Goal: Task Accomplishment & Management: Manage account settings

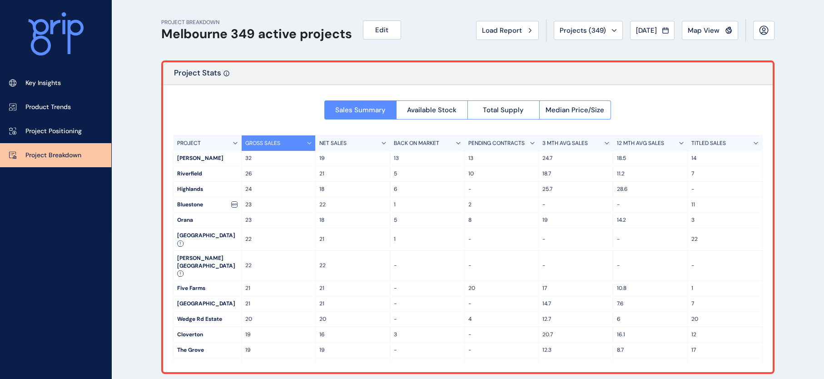
click at [766, 340] on div "Sales Summary Available Stock Total Supply Median Price/Size PROJECT GROSS SALE…" at bounding box center [468, 228] width 610 height 287
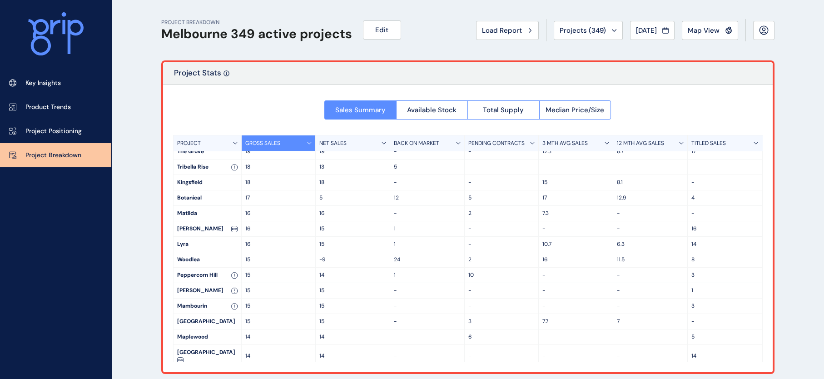
click at [762, 344] on div "PROJECT GROSS SALES NET SALES BACK ON MARKET PENDING CONTRACTS 3 MTH AVG SALES …" at bounding box center [468, 248] width 590 height 227
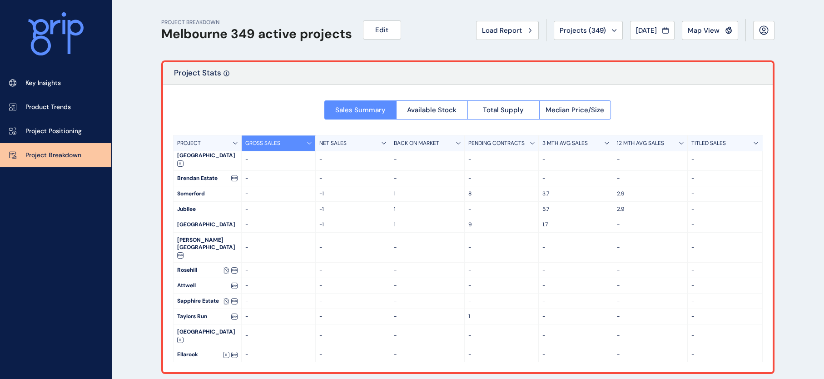
scroll to position [3184, 0]
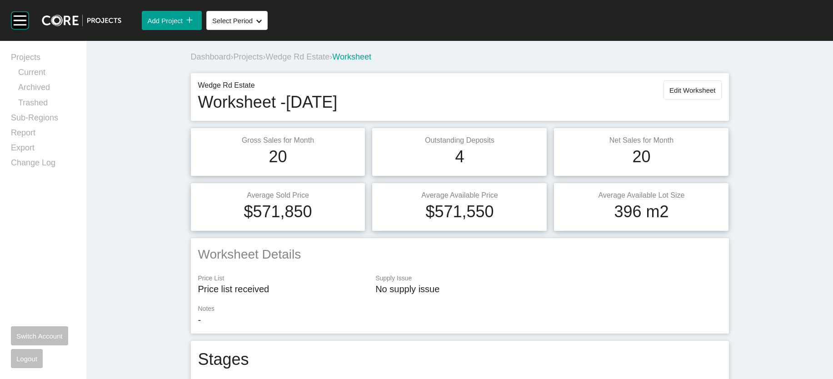
click at [234, 61] on span "Projects" at bounding box center [249, 56] width 30 height 9
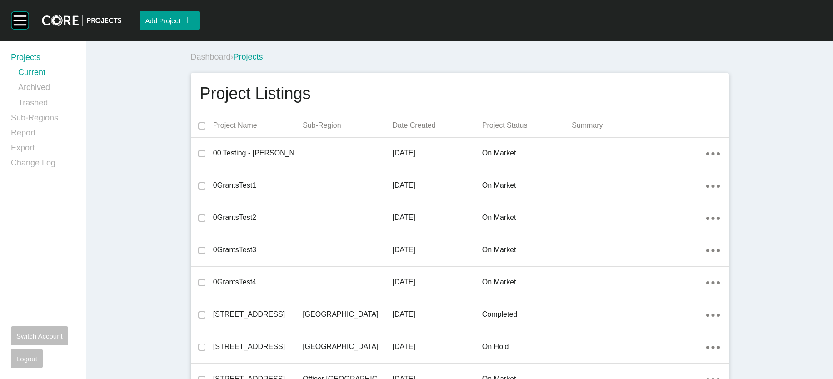
scroll to position [14590, 0]
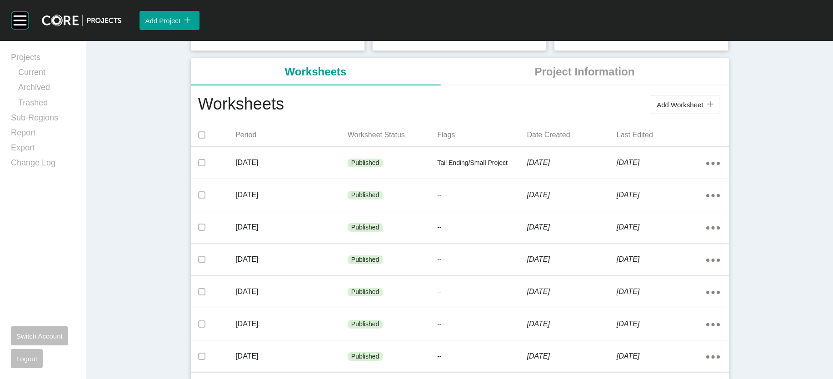
scroll to position [142, 0]
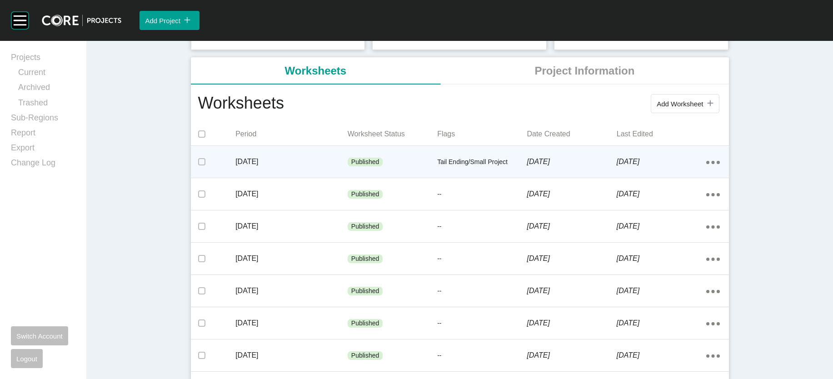
click at [376, 176] on div "Published" at bounding box center [393, 162] width 90 height 27
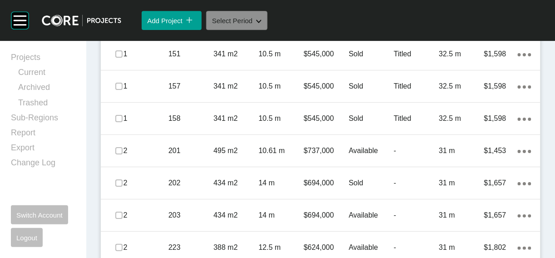
scroll to position [896, 0]
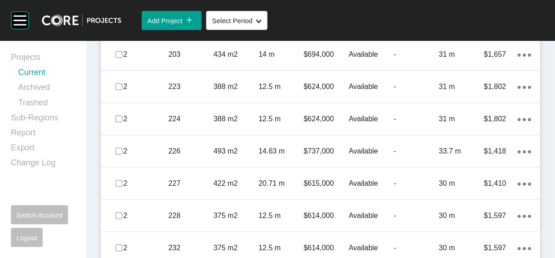
click at [38, 77] on link "Current" at bounding box center [46, 74] width 57 height 15
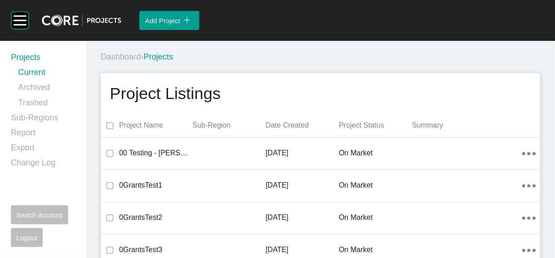
scroll to position [21397, 0]
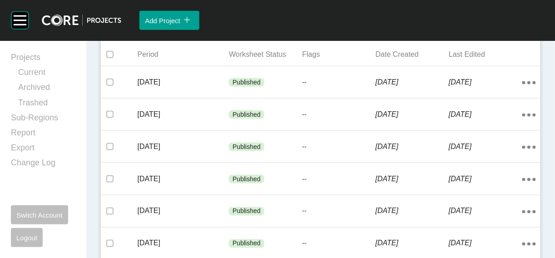
scroll to position [249, 0]
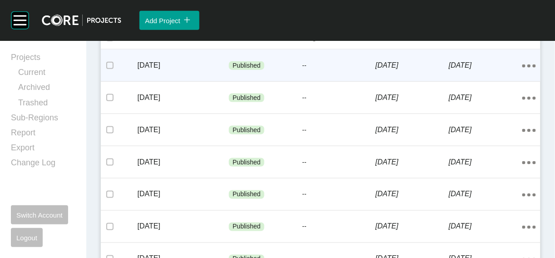
click at [429, 70] on p "[DATE]" at bounding box center [412, 65] width 73 height 10
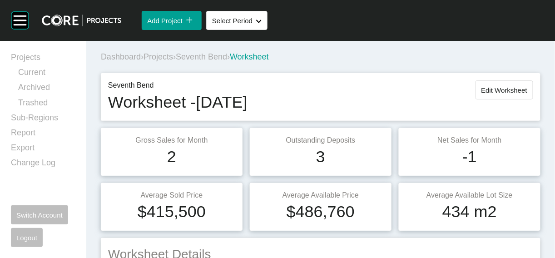
click at [482, 94] on span "Edit Worksheet" at bounding box center [505, 90] width 46 height 8
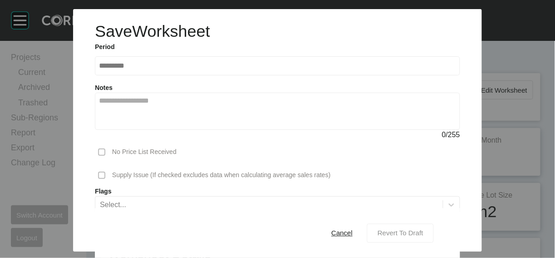
click at [423, 229] on span "Revert To Draft" at bounding box center [401, 233] width 46 height 8
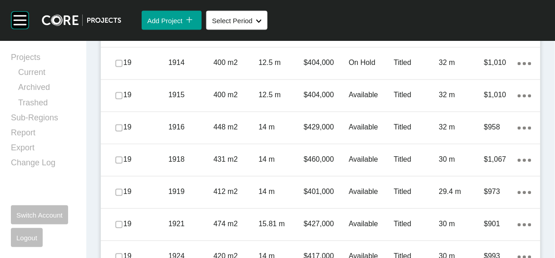
scroll to position [1281, 0]
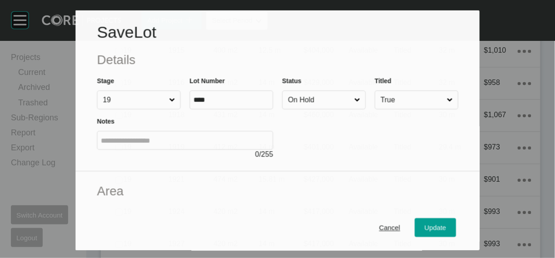
scroll to position [1246, 0]
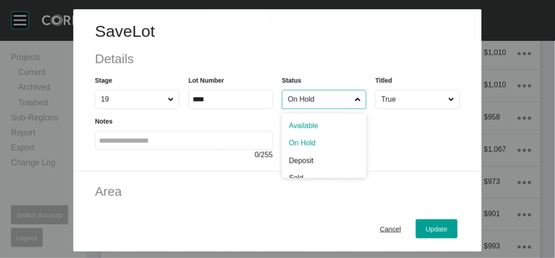
click at [326, 109] on input "On Hold" at bounding box center [319, 99] width 67 height 18
type input "*"
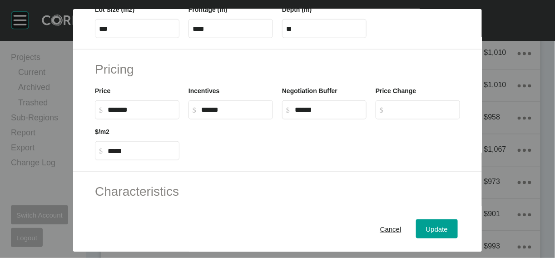
scroll to position [207, 0]
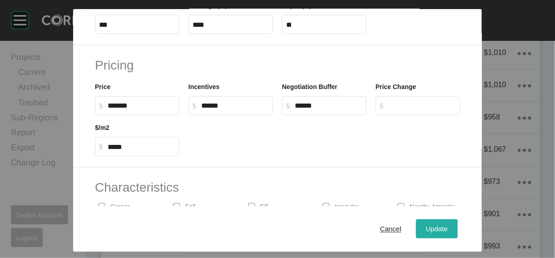
click at [450, 223] on div "Update" at bounding box center [437, 229] width 26 height 12
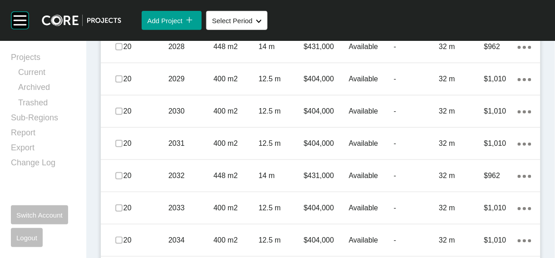
scroll to position [1810, 0]
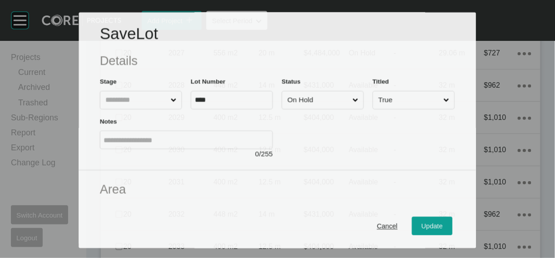
scroll to position [1775, 0]
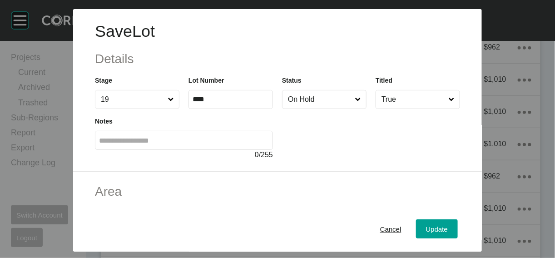
click at [351, 109] on input "On Hold" at bounding box center [319, 99] width 67 height 18
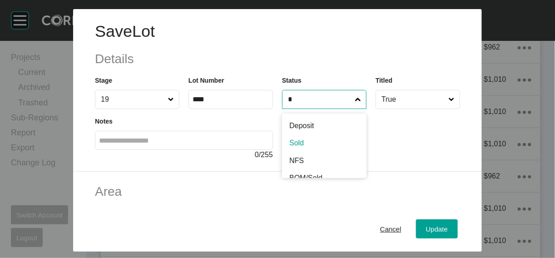
type input "*"
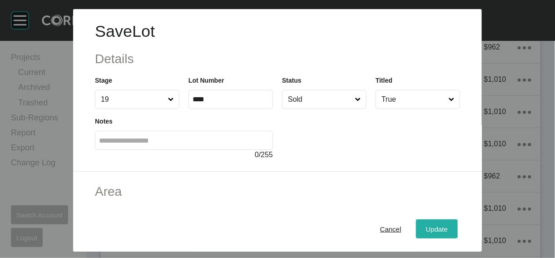
click at [449, 222] on button "Update" at bounding box center [437, 228] width 42 height 19
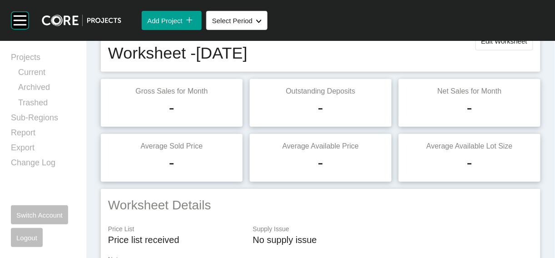
scroll to position [53, 0]
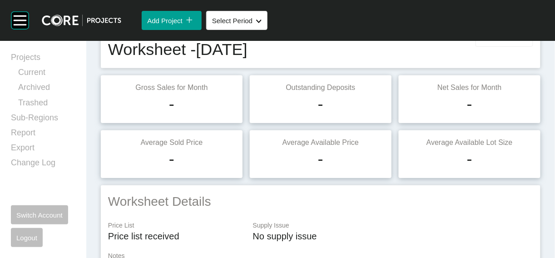
click at [519, 47] on button "Edit Worksheet" at bounding box center [505, 37] width 58 height 19
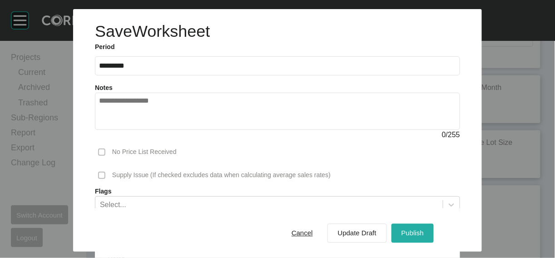
click at [426, 227] on div "Publish" at bounding box center [412, 233] width 27 height 12
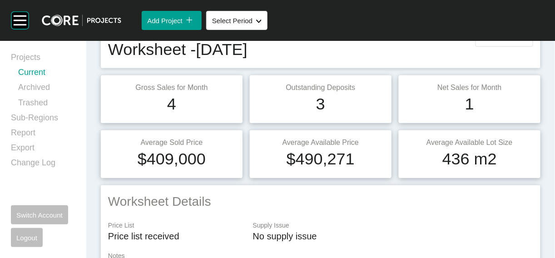
click at [45, 78] on link "Current" at bounding box center [46, 74] width 57 height 15
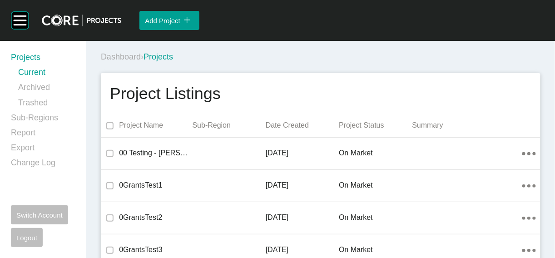
scroll to position [21960, 0]
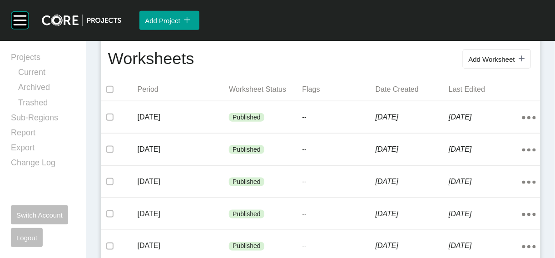
scroll to position [224, 0]
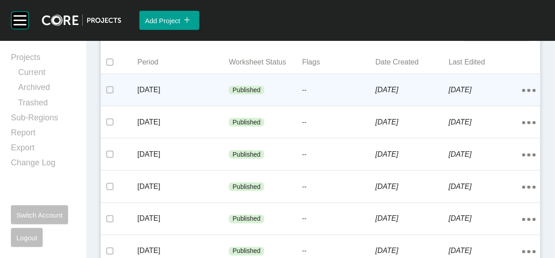
click at [359, 95] on p "--" at bounding box center [339, 90] width 73 height 9
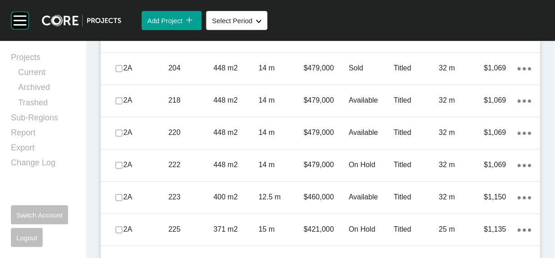
scroll to position [709, 0]
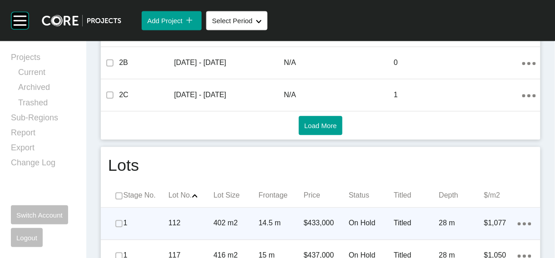
scroll to position [0, 0]
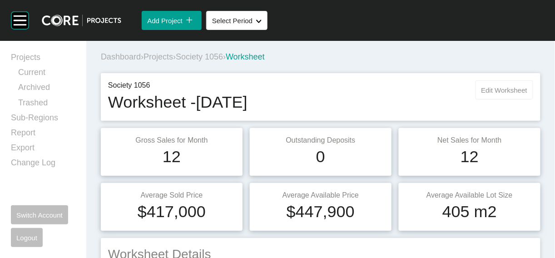
click at [482, 100] on button "Edit Worksheet" at bounding box center [505, 89] width 58 height 19
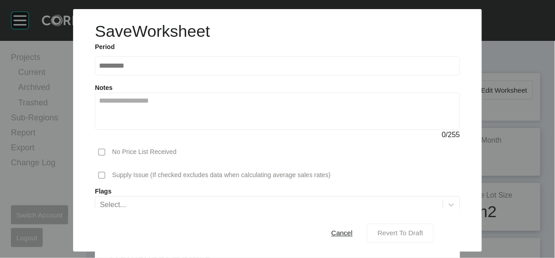
click at [423, 229] on span "Revert To Draft" at bounding box center [401, 233] width 46 height 8
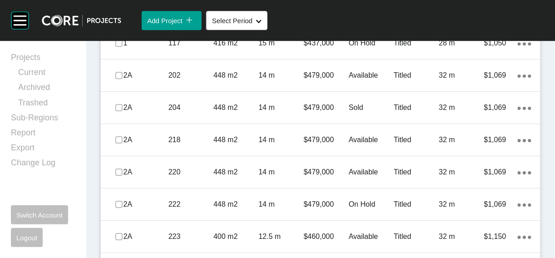
scroll to position [671, 0]
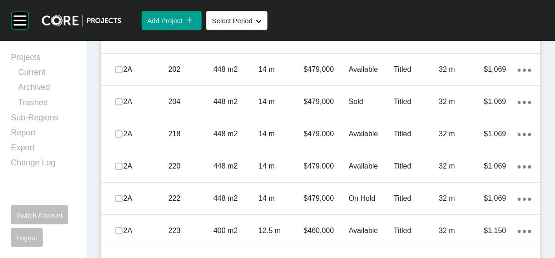
click at [523, 7] on ellipse at bounding box center [524, 5] width 3 height 3
click at [482, 188] on link "Duplicate" at bounding box center [466, 181] width 34 height 14
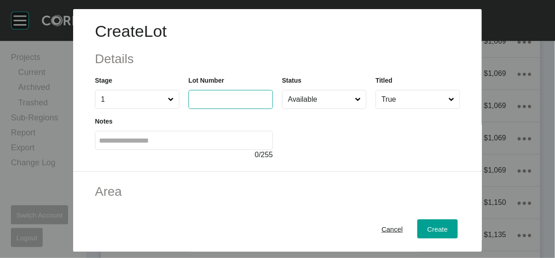
click at [218, 103] on input "text" at bounding box center [231, 99] width 76 height 8
type input "***"
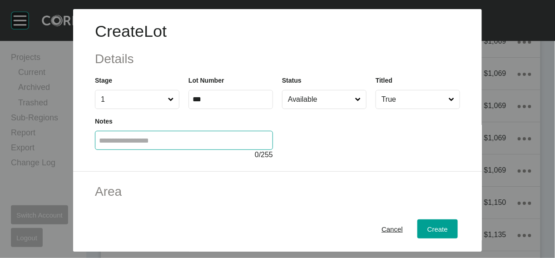
click at [231, 144] on input "text" at bounding box center [184, 141] width 170 height 8
type input "*****"
click at [323, 109] on input "Available" at bounding box center [319, 99] width 67 height 18
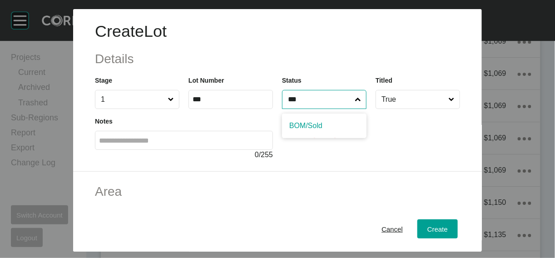
type input "***"
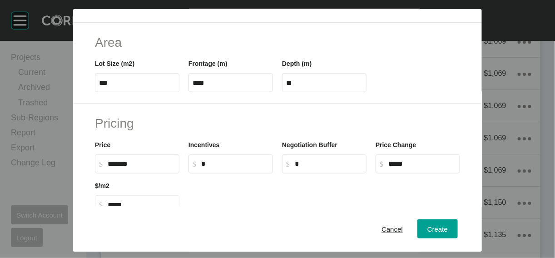
scroll to position [215, 0]
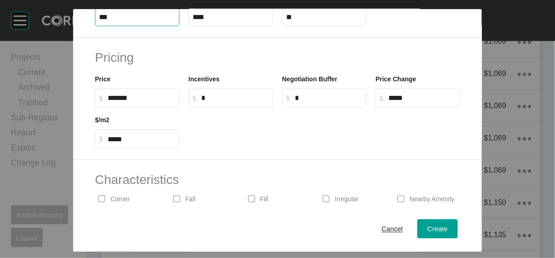
click at [99, 21] on input "***" at bounding box center [137, 17] width 76 height 8
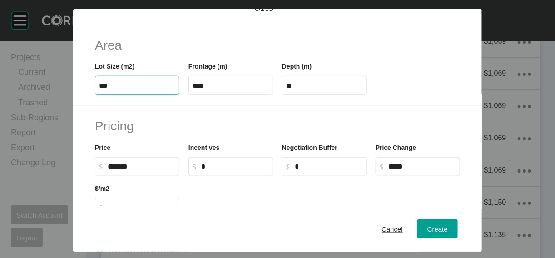
scroll to position [149, 0]
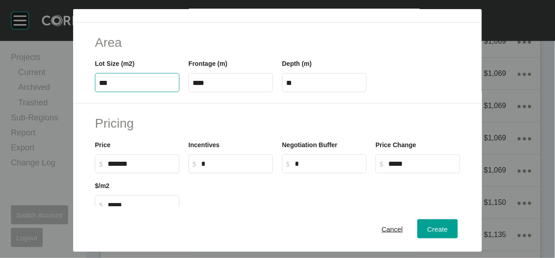
type input "***"
type input "****"
type input "*****"
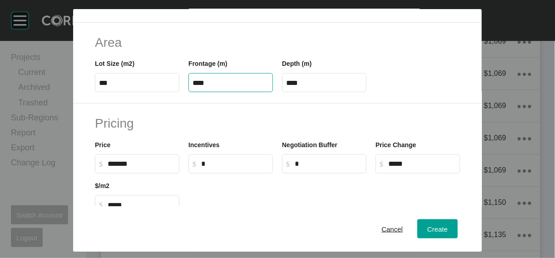
drag, startPoint x: 219, startPoint y: 139, endPoint x: 155, endPoint y: 137, distance: 63.2
click at [159, 92] on div "Lot Size (m2) *** Frontage (m) **** Depth (m) ****" at bounding box center [277, 71] width 374 height 41
type input "****"
type input "**"
drag, startPoint x: 298, startPoint y: 138, endPoint x: 317, endPoint y: 134, distance: 19.5
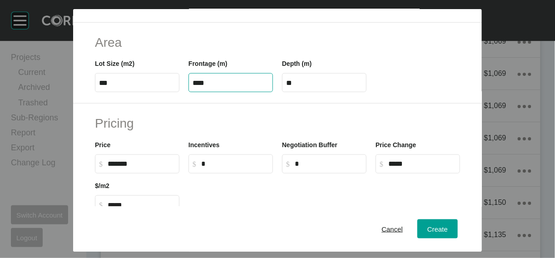
click at [300, 87] on input "**" at bounding box center [324, 83] width 76 height 8
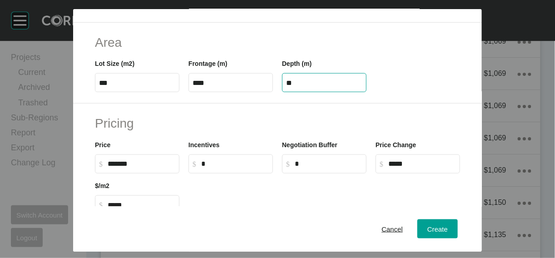
drag, startPoint x: 295, startPoint y: 133, endPoint x: 234, endPoint y: 137, distance: 61.5
click at [235, 92] on div "Lot Size (m2) *** Frontage (m) **** Depth (m) **" at bounding box center [277, 71] width 374 height 41
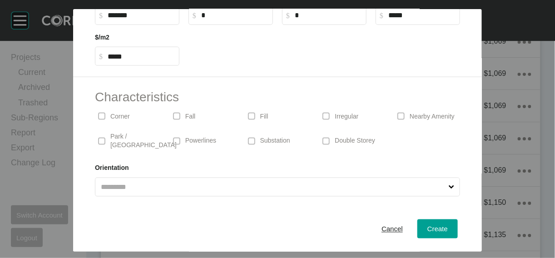
scroll to position [299, 0]
drag, startPoint x: 78, startPoint y: 89, endPoint x: 87, endPoint y: 83, distance: 11.2
click at [108, 18] on input "******" at bounding box center [142, 14] width 68 height 8
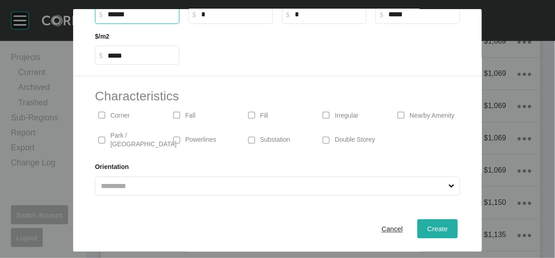
type input "*******"
type input "*"
type input "*****"
click at [445, 219] on button "Create" at bounding box center [438, 228] width 40 height 19
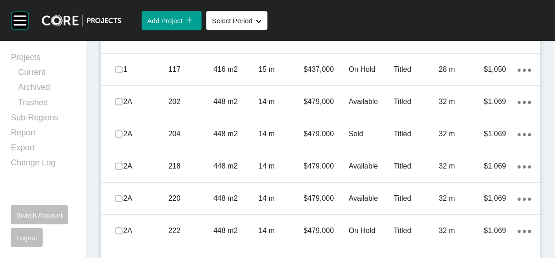
scroll to position [884, 0]
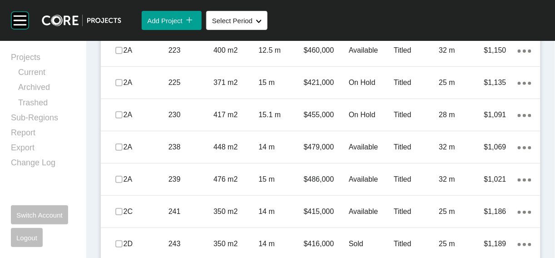
click at [480, 133] on link "Duplicate" at bounding box center [466, 130] width 34 height 14
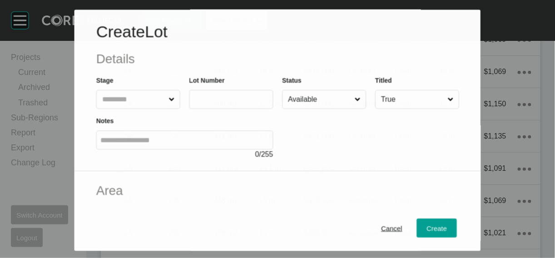
scroll to position [849, 0]
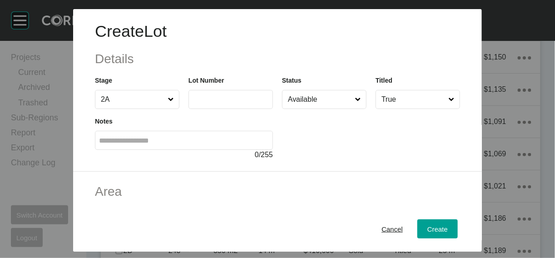
click at [235, 103] on input "text" at bounding box center [231, 99] width 76 height 8
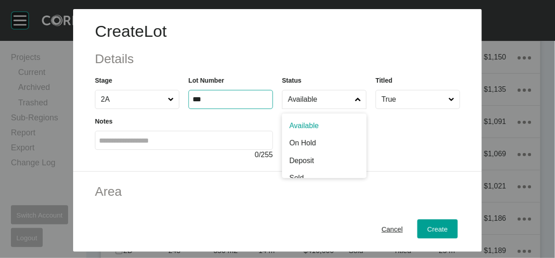
click at [363, 109] on span at bounding box center [359, 99] width 10 height 18
type input "***"
click at [354, 109] on input "Available" at bounding box center [319, 99] width 67 height 18
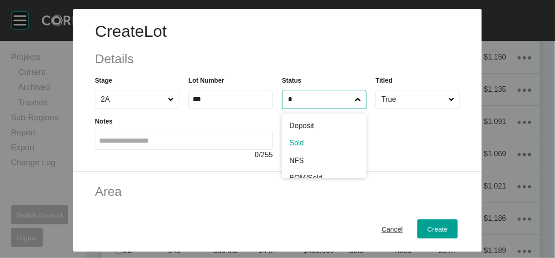
type input "*"
click at [354, 109] on input "Sold" at bounding box center [319, 99] width 67 height 18
type input "***"
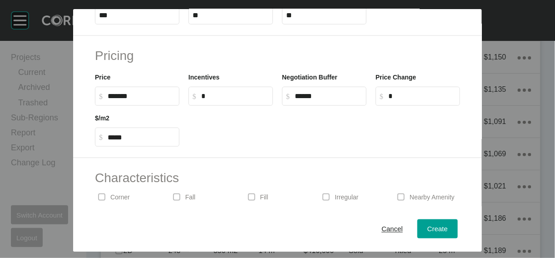
scroll to position [223, 0]
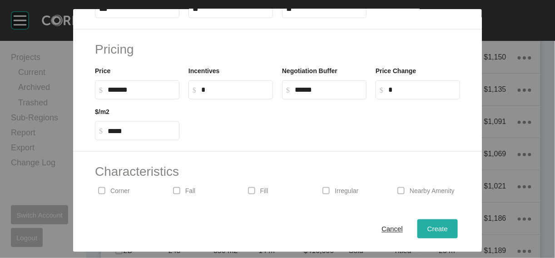
click at [448, 225] on span "Create" at bounding box center [438, 229] width 20 height 8
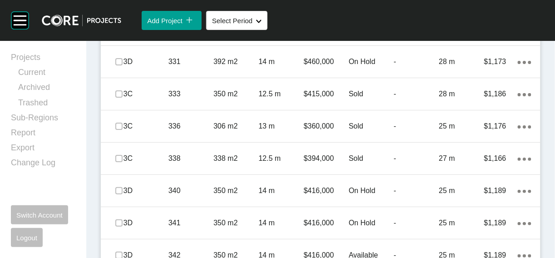
scroll to position [1650, 0]
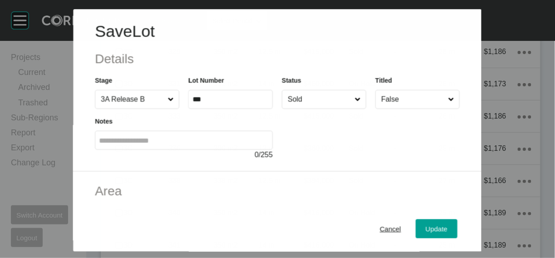
scroll to position [1614, 0]
click at [331, 109] on input "Sold" at bounding box center [319, 99] width 67 height 18
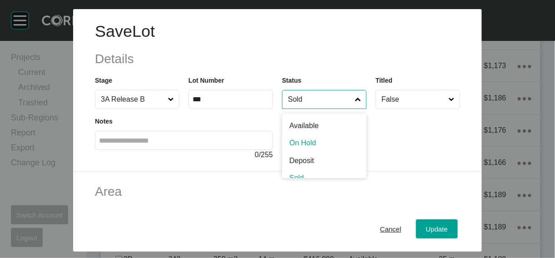
scroll to position [5, 0]
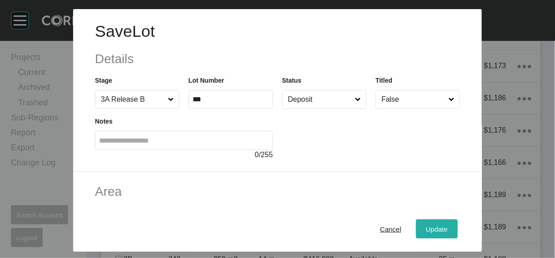
click at [448, 221] on button "Update" at bounding box center [437, 228] width 42 height 19
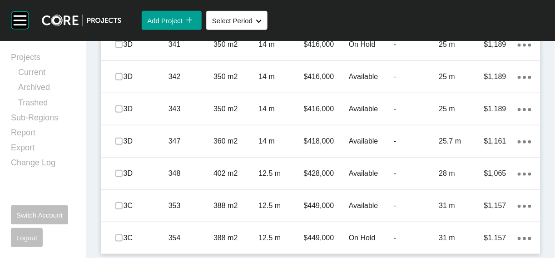
scroll to position [1948, 0]
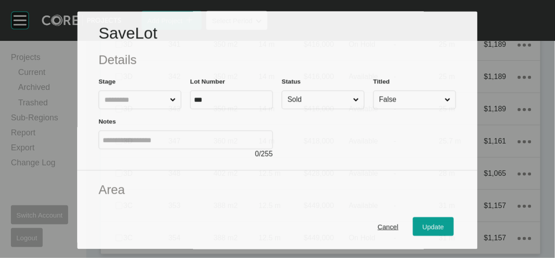
scroll to position [1913, 0]
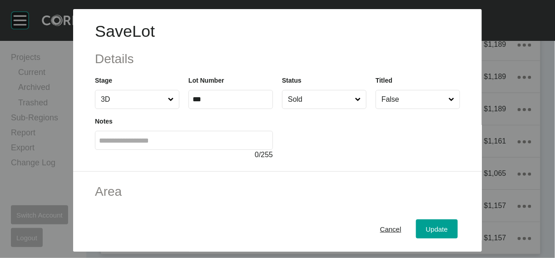
click at [354, 109] on input "Sold" at bounding box center [319, 99] width 67 height 18
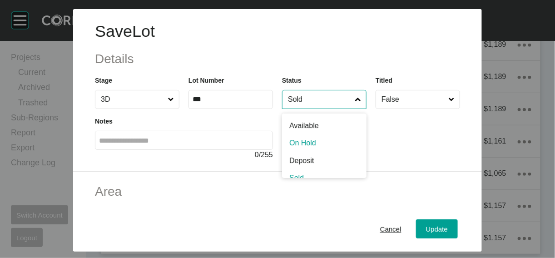
scroll to position [5, 0]
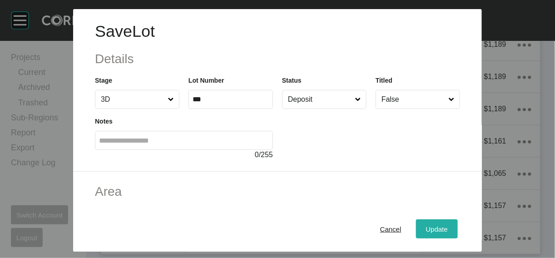
click at [448, 219] on button "Update" at bounding box center [437, 228] width 42 height 19
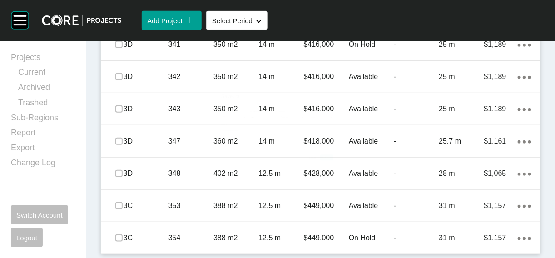
scroll to position [1948, 0]
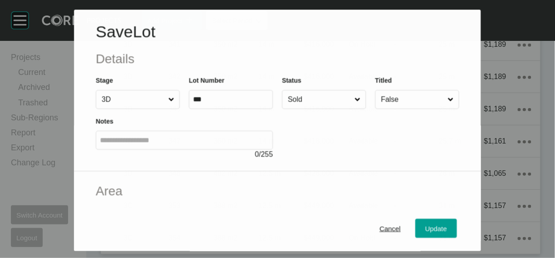
scroll to position [1913, 0]
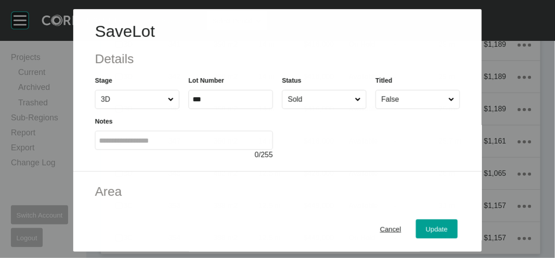
click at [351, 109] on input "Sold" at bounding box center [319, 99] width 67 height 18
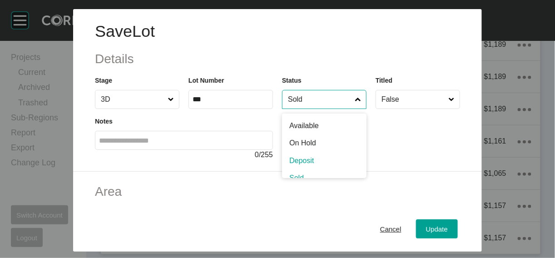
scroll to position [5, 0]
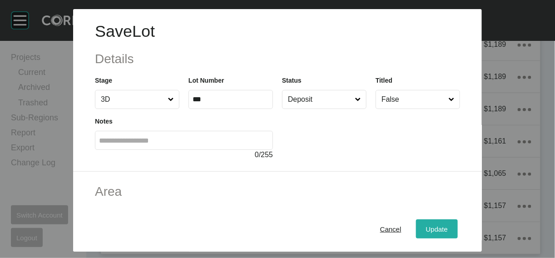
click at [447, 229] on button "Update" at bounding box center [437, 228] width 42 height 19
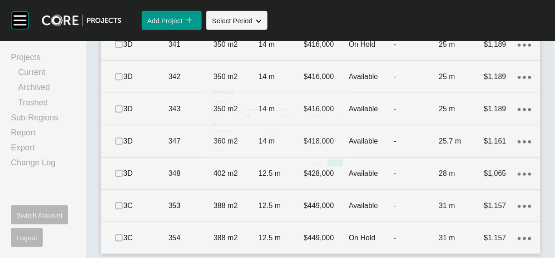
scroll to position [1948, 0]
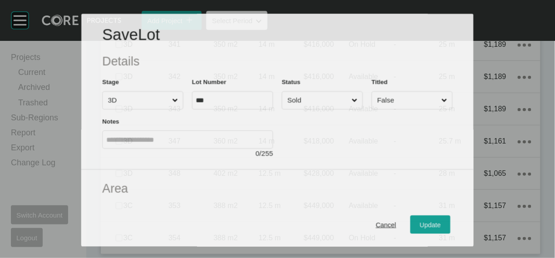
scroll to position [1913, 0]
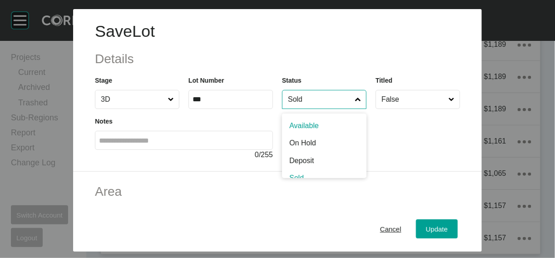
click at [346, 109] on input "Sold" at bounding box center [319, 99] width 67 height 18
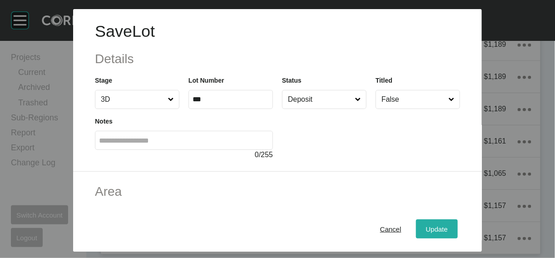
click at [443, 222] on button "Update" at bounding box center [437, 228] width 42 height 19
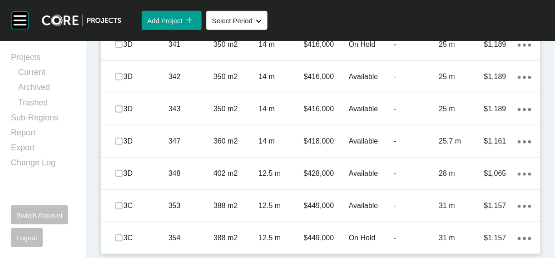
scroll to position [2125, 0]
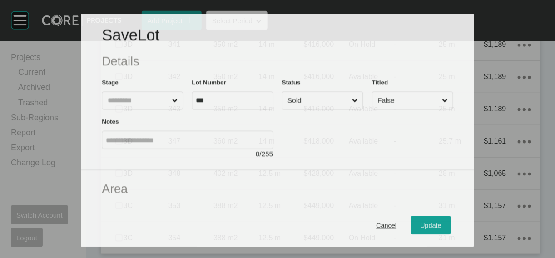
scroll to position [2090, 0]
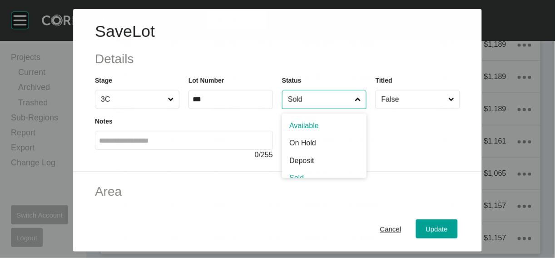
click at [344, 109] on input "Sold" at bounding box center [319, 99] width 67 height 18
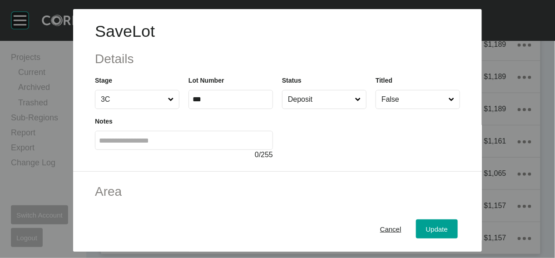
drag, startPoint x: 322, startPoint y: 194, endPoint x: 367, endPoint y: 205, distance: 45.8
click at [450, 229] on div "Update" at bounding box center [437, 229] width 26 height 12
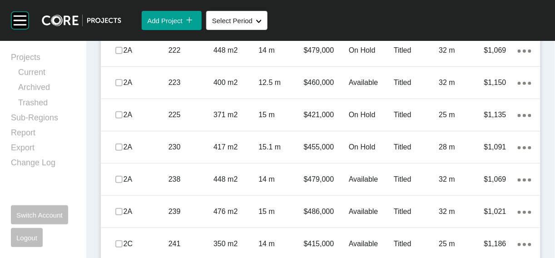
scroll to position [1326, 0]
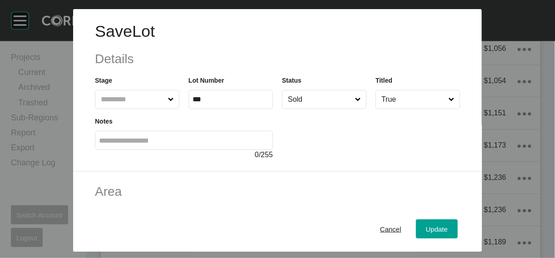
scroll to position [1291, 0]
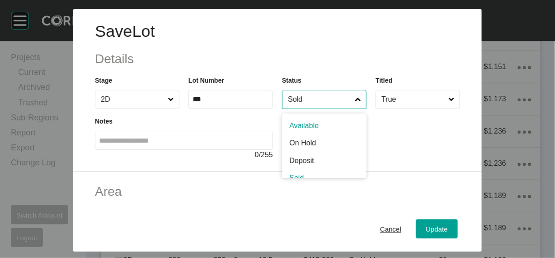
click at [317, 109] on input "Sold" at bounding box center [319, 99] width 67 height 18
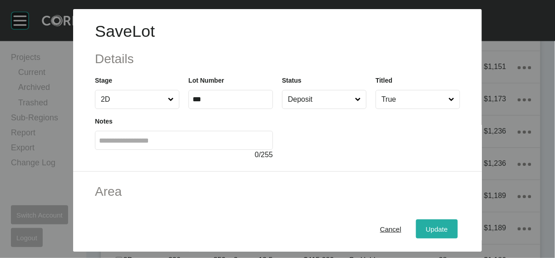
click at [448, 225] on span "Update" at bounding box center [437, 229] width 22 height 8
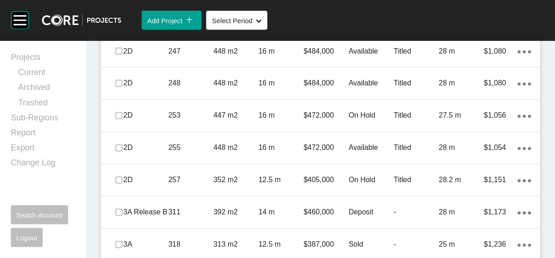
scroll to position [2155, 0]
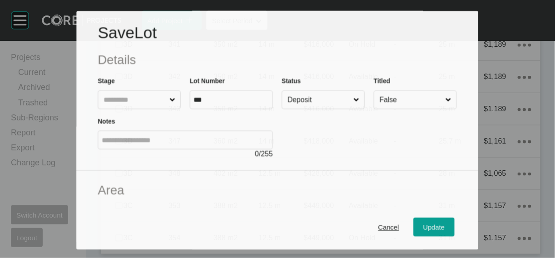
scroll to position [2120, 0]
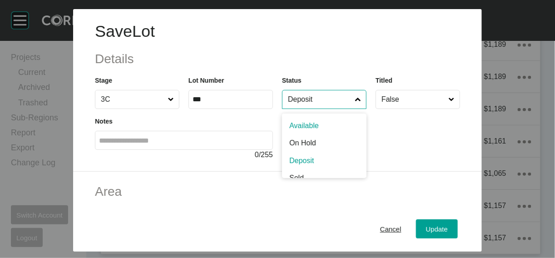
click at [354, 109] on input "Deposit" at bounding box center [319, 99] width 67 height 18
type input "*"
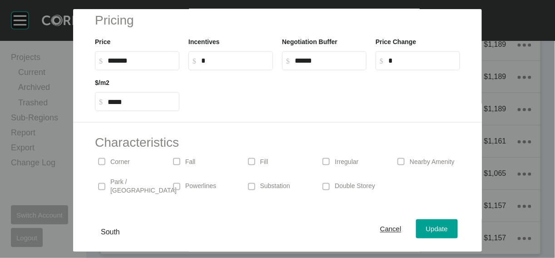
scroll to position [255, 0]
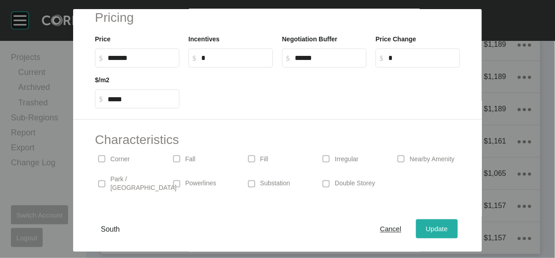
click at [448, 225] on span "Update" at bounding box center [437, 229] width 22 height 8
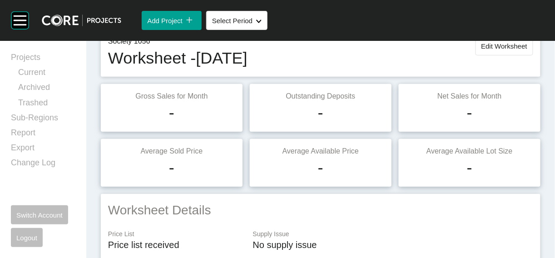
scroll to position [0, 0]
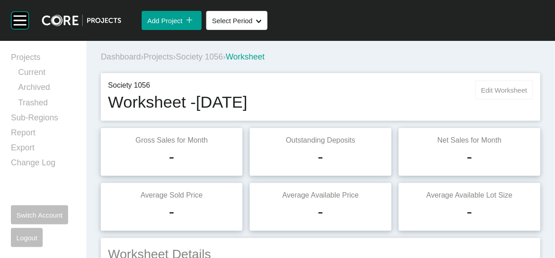
click at [482, 94] on span "Edit Worksheet" at bounding box center [505, 90] width 46 height 8
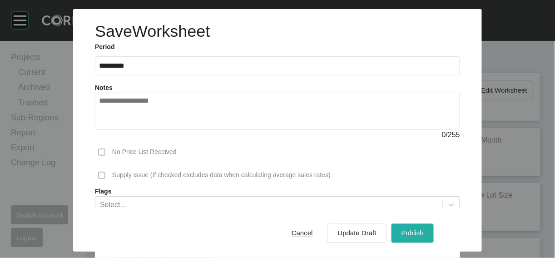
click at [432, 224] on button "Publish" at bounding box center [413, 233] width 42 height 19
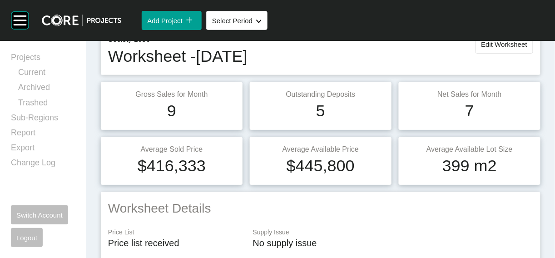
scroll to position [14, 0]
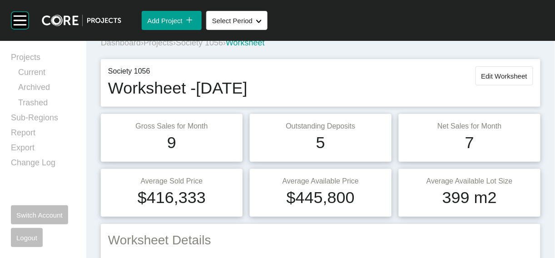
click at [173, 47] on span "Projects" at bounding box center [159, 42] width 30 height 9
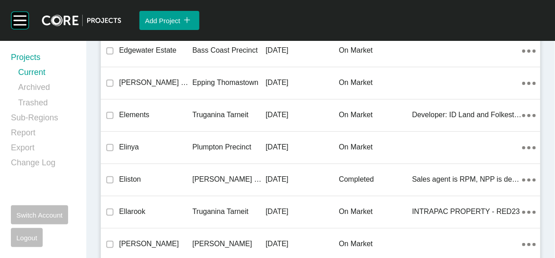
scroll to position [15228, 0]
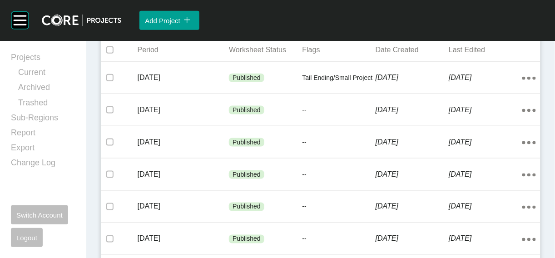
scroll to position [241, 0]
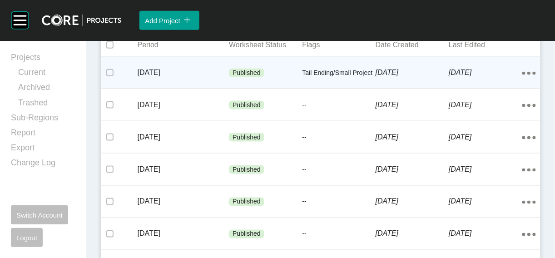
click at [404, 87] on div "[DATE]" at bounding box center [412, 73] width 73 height 28
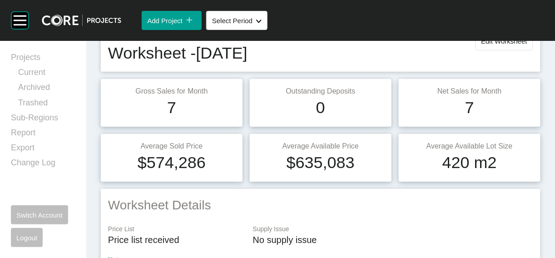
scroll to position [47, 0]
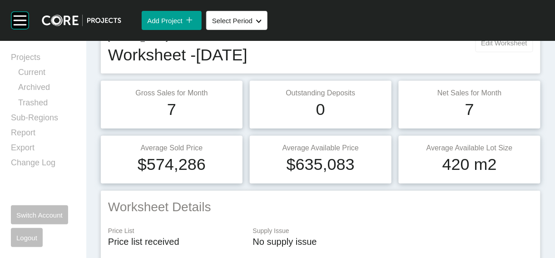
click at [506, 47] on span "Edit Worksheet" at bounding box center [505, 43] width 46 height 8
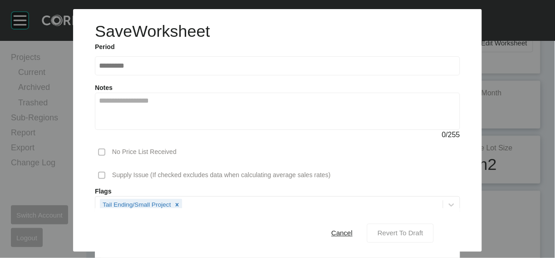
click at [423, 229] on span "Revert To Draft" at bounding box center [401, 233] width 46 height 8
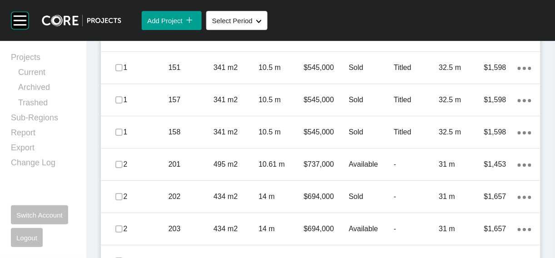
scroll to position [719, 0]
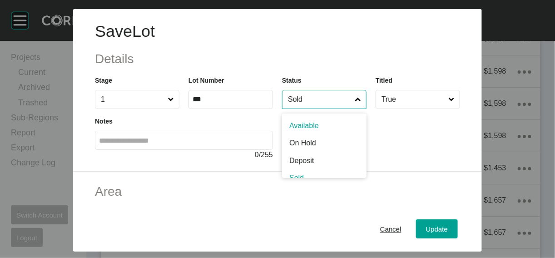
click at [354, 109] on input "Sold" at bounding box center [319, 99] width 67 height 18
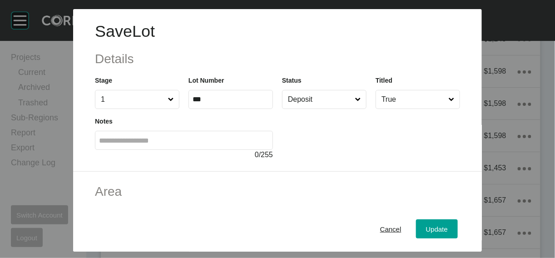
drag, startPoint x: 316, startPoint y: 193, endPoint x: 418, endPoint y: 219, distance: 104.9
click at [448, 225] on span "Update" at bounding box center [437, 229] width 22 height 8
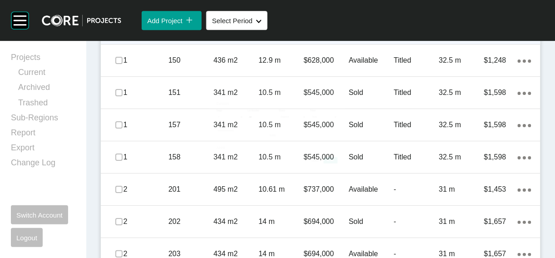
scroll to position [719, 0]
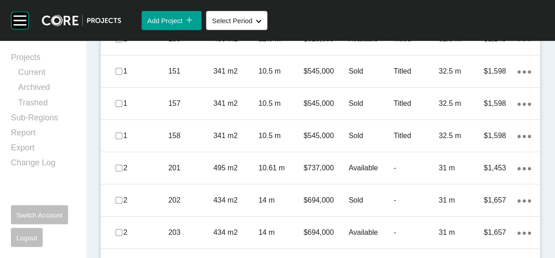
click at [408, 12] on p "Titled" at bounding box center [416, 7] width 45 height 10
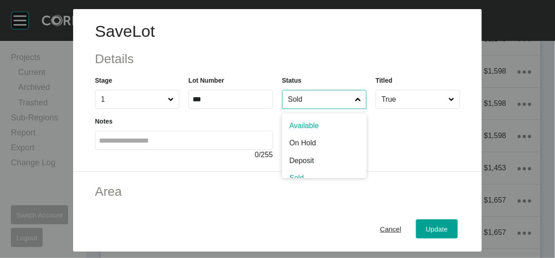
click at [304, 109] on input "Sold" at bounding box center [319, 99] width 67 height 18
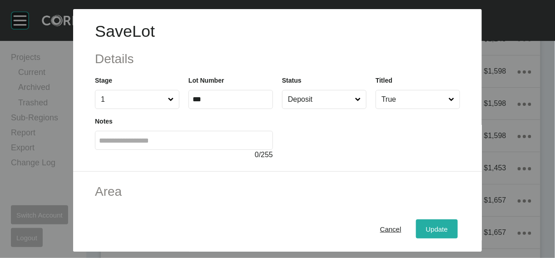
click at [448, 225] on span "Update" at bounding box center [437, 229] width 22 height 8
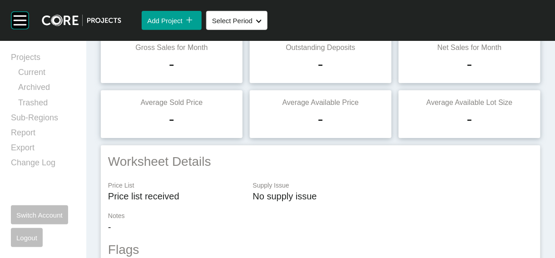
scroll to position [0, 0]
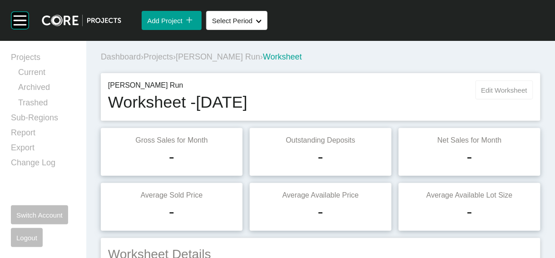
click at [476, 100] on button "Edit Worksheet" at bounding box center [505, 89] width 58 height 19
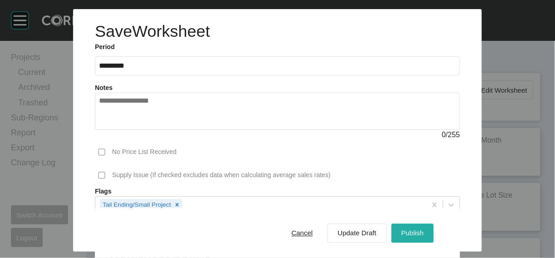
click at [424, 224] on button "Publish" at bounding box center [413, 233] width 42 height 19
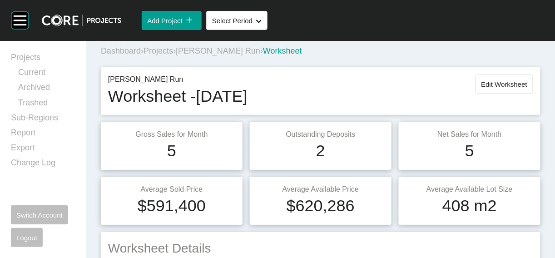
scroll to position [8, 0]
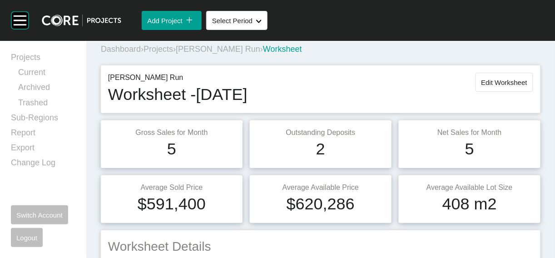
click at [173, 54] on span "Projects" at bounding box center [159, 49] width 30 height 9
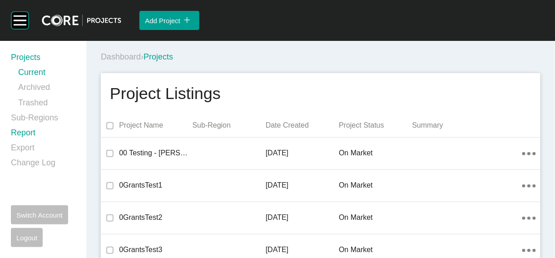
click at [55, 142] on link "Report" at bounding box center [43, 134] width 65 height 15
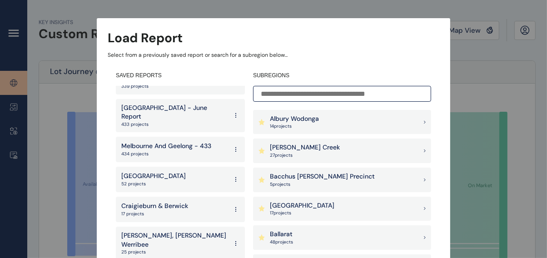
scroll to position [334, 0]
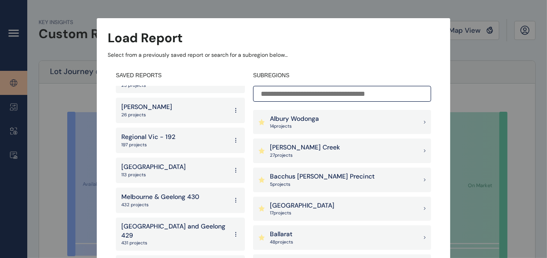
click at [179, 158] on div "South East 113 projects" at bounding box center [180, 170] width 129 height 25
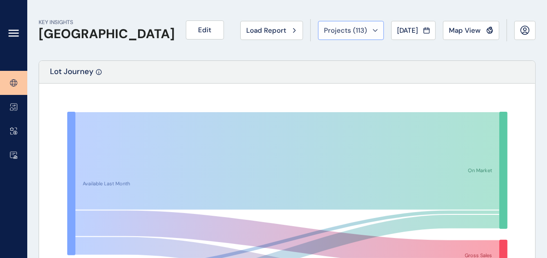
click at [347, 36] on button "Projects ( 113 )" at bounding box center [351, 30] width 66 height 19
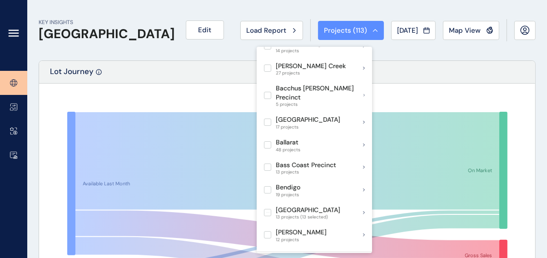
scroll to position [37, 0]
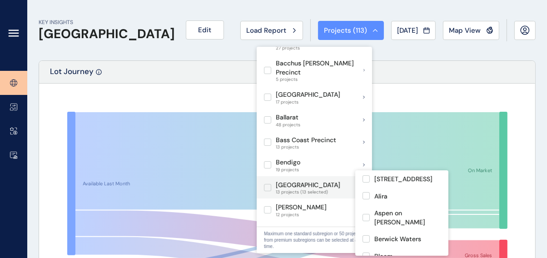
click at [268, 191] on label at bounding box center [267, 187] width 7 height 7
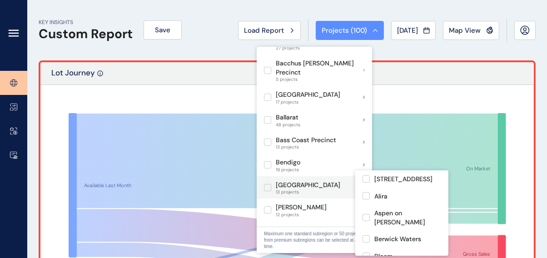
click at [268, 191] on label at bounding box center [267, 187] width 7 height 7
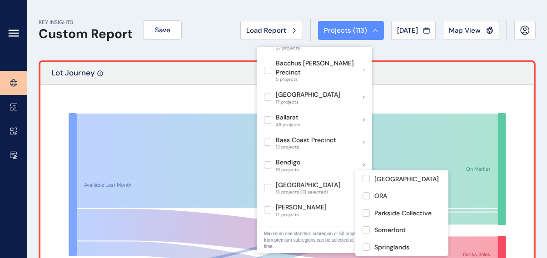
scroll to position [213, 0]
click at [367, 209] on label at bounding box center [366, 212] width 7 height 7
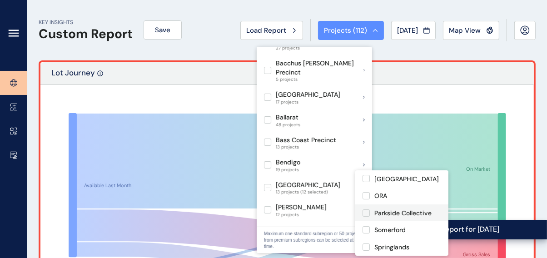
click at [367, 209] on label at bounding box center [366, 212] width 7 height 7
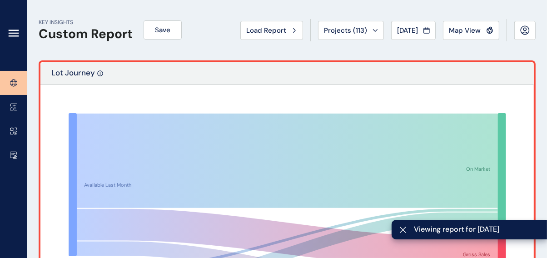
click at [503, 48] on div "KEY INSIGHTS Custom Report Save Load Report Projects ( 113 ) [DATE] 2025 < > Ja…" at bounding box center [287, 30] width 497 height 60
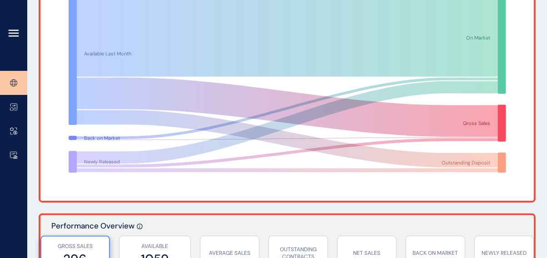
scroll to position [188, 0]
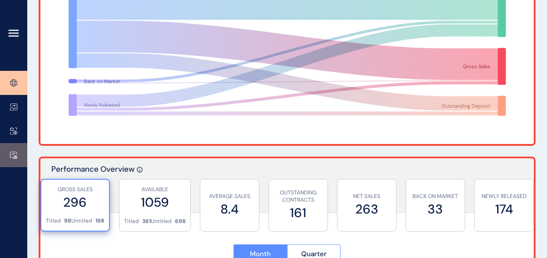
click at [12, 153] on icon at bounding box center [13, 155] width 7 height 8
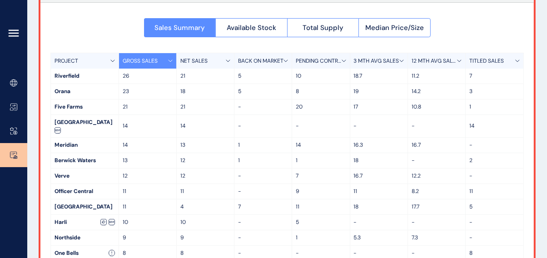
scroll to position [87, 0]
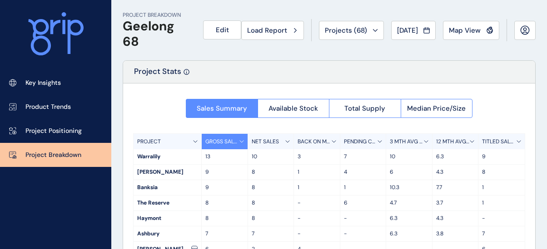
scroll to position [7, 0]
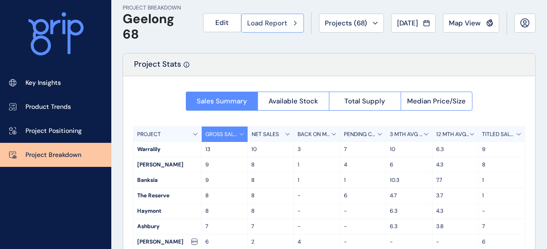
click at [268, 19] on span "Load Report" at bounding box center [267, 23] width 40 height 9
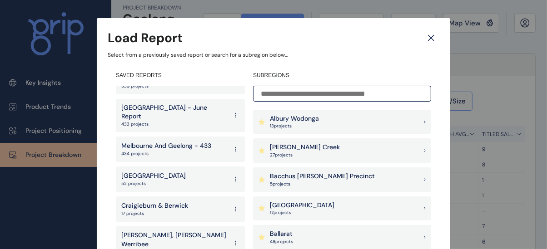
scroll to position [334, 0]
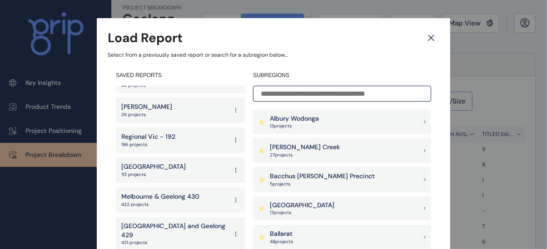
click at [193, 158] on div "South East 113 projects" at bounding box center [180, 170] width 129 height 25
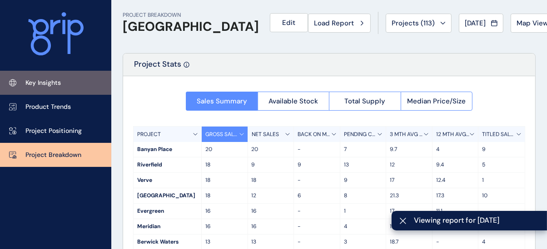
click at [61, 86] on p "Key Insights" at bounding box center [42, 83] width 35 height 9
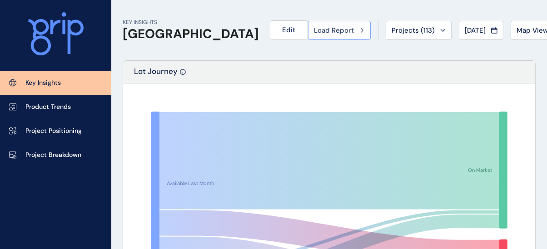
click at [314, 28] on span "Load Report" at bounding box center [334, 30] width 40 height 9
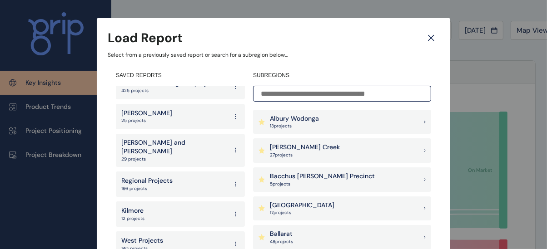
scroll to position [879, 0]
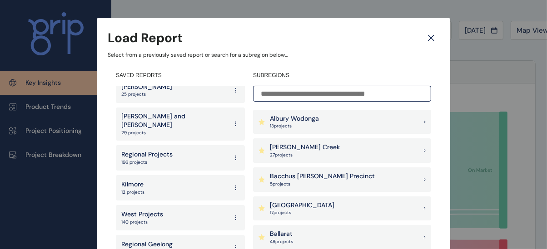
click at [180, 205] on div "West Projects 140 projects" at bounding box center [180, 217] width 129 height 25
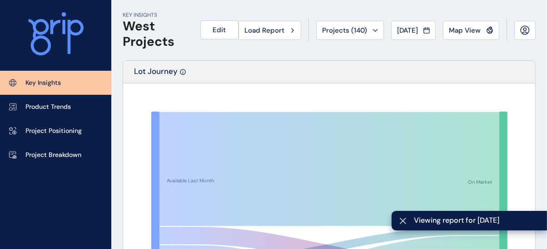
scroll to position [218, 0]
